Goal: Check status: Check status

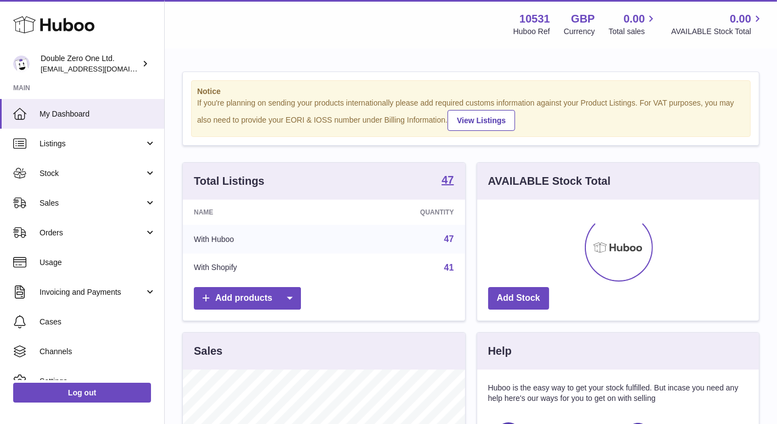
scroll to position [171, 282]
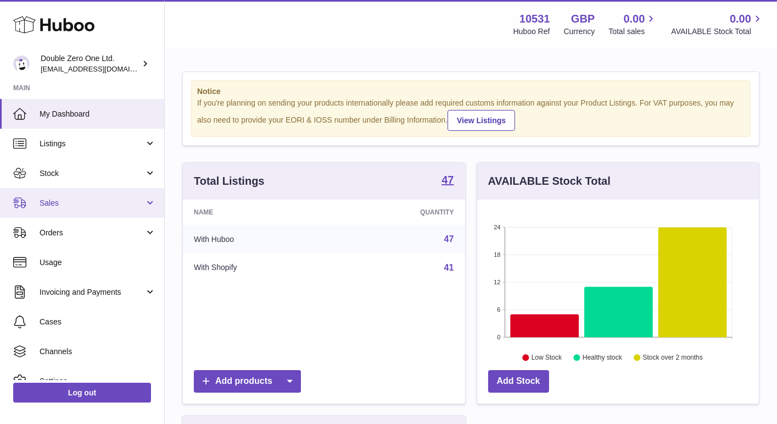
click at [86, 206] on span "Sales" at bounding box center [92, 203] width 105 height 10
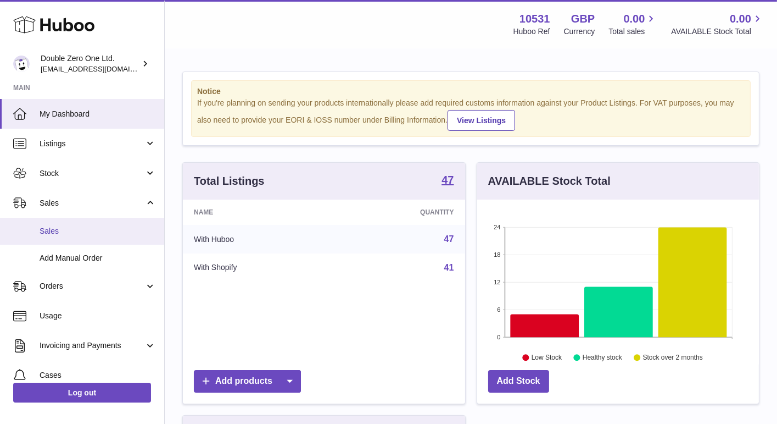
click at [110, 235] on span "Sales" at bounding box center [98, 231] width 116 height 10
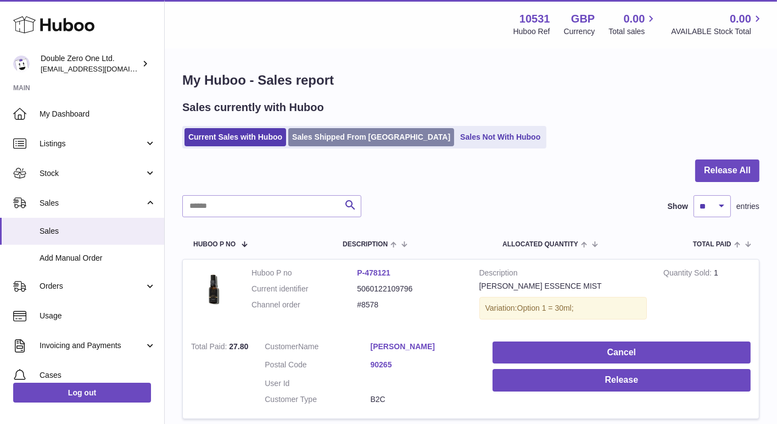
click at [340, 137] on link "Sales Shipped From Huboo" at bounding box center [371, 137] width 166 height 18
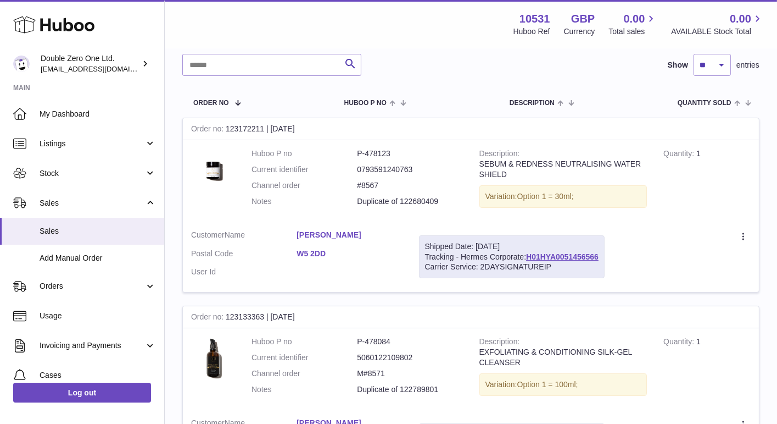
scroll to position [139, 0]
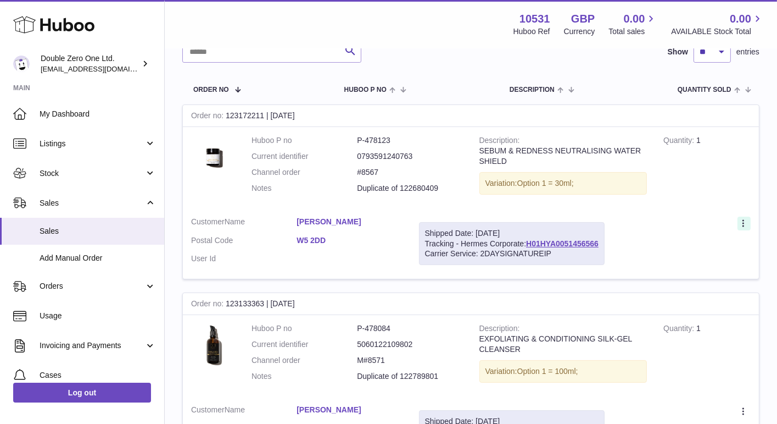
click at [746, 224] on icon at bounding box center [744, 224] width 13 height 11
click at [701, 220] on div "Create a ticket Duplicate Order" at bounding box center [686, 223] width 130 height 14
click at [607, 106] on div "Order no 123172211 | 11th Aug" at bounding box center [471, 116] width 576 height 22
